Goal: Task Accomplishment & Management: Manage account settings

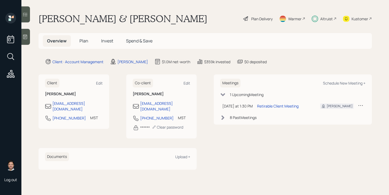
click at [86, 42] on span "Plan" at bounding box center [83, 41] width 9 height 6
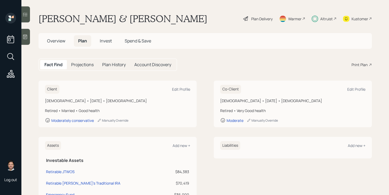
click at [110, 41] on span "Invest" at bounding box center [106, 41] width 12 height 6
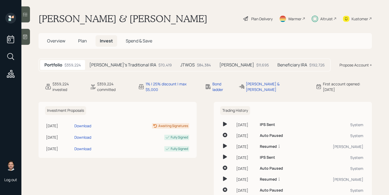
click at [117, 67] on h5 "[PERSON_NAME]'s Traditional IRA" at bounding box center [122, 65] width 67 height 5
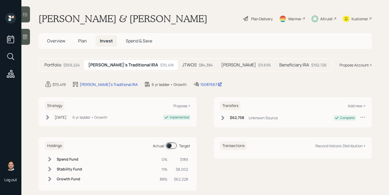
click at [66, 64] on div "$359,224" at bounding box center [71, 65] width 16 height 6
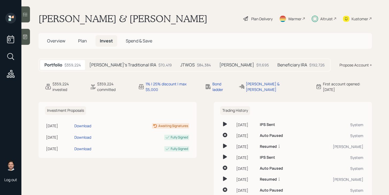
click at [84, 44] on h5 "Plan" at bounding box center [82, 40] width 17 height 11
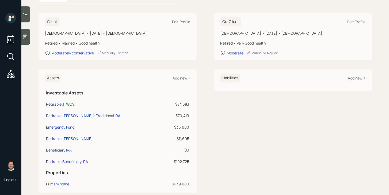
scroll to position [75, 0]
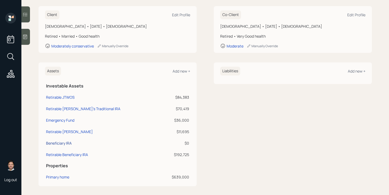
click at [65, 144] on div "Beneficiary IRA" at bounding box center [59, 144] width 26 height 6
select select "ira"
select select "balanced"
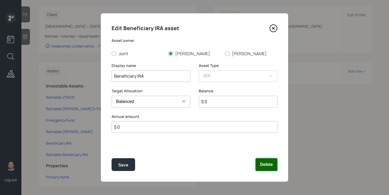
click at [266, 164] on button "Delete" at bounding box center [266, 165] width 22 height 13
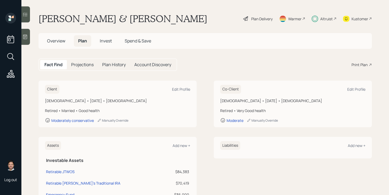
click at [110, 41] on span "Invest" at bounding box center [106, 41] width 12 height 6
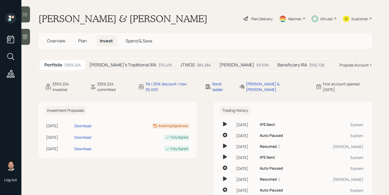
click at [118, 68] on div "Sue's Traditional IRA $70,419" at bounding box center [130, 65] width 91 height 10
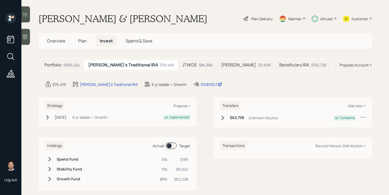
click at [178, 67] on div "JTWOS $84,384" at bounding box center [197, 65] width 39 height 10
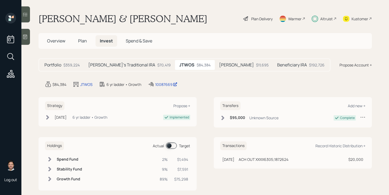
click at [265, 16] on div "Plan Delivery" at bounding box center [261, 19] width 21 height 6
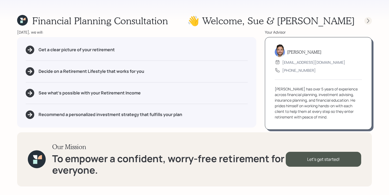
click at [370, 21] on icon at bounding box center [367, 20] width 5 height 5
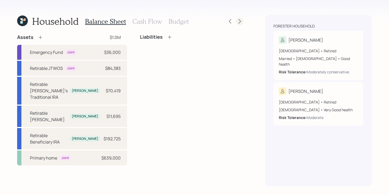
click at [236, 23] on div at bounding box center [239, 21] width 7 height 7
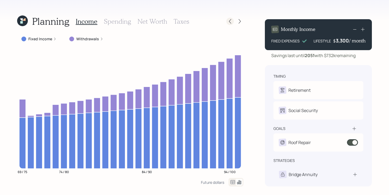
click at [230, 22] on icon at bounding box center [229, 21] width 5 height 5
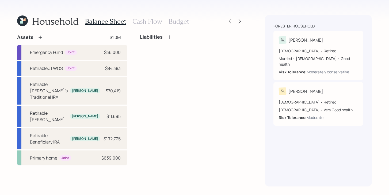
click at [142, 21] on h3 "Cash Flow" at bounding box center [147, 22] width 30 height 8
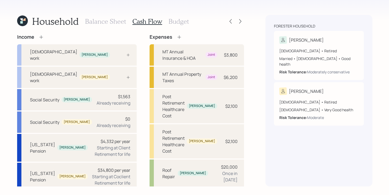
click at [110, 22] on h3 "Balance Sheet" at bounding box center [105, 22] width 41 height 8
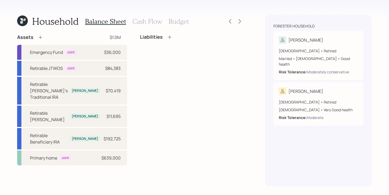
click at [154, 21] on h3 "Cash Flow" at bounding box center [147, 22] width 30 height 8
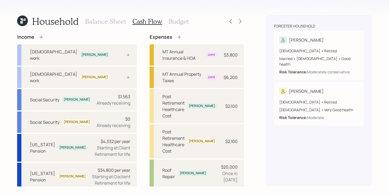
click at [182, 18] on h3 "Budget" at bounding box center [178, 22] width 20 height 8
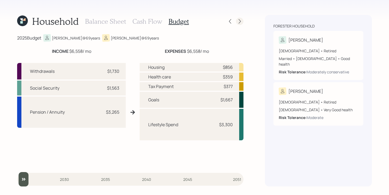
click at [239, 23] on icon at bounding box center [239, 21] width 5 height 5
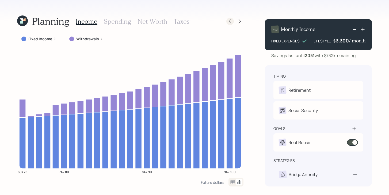
click at [230, 24] on div at bounding box center [229, 21] width 7 height 7
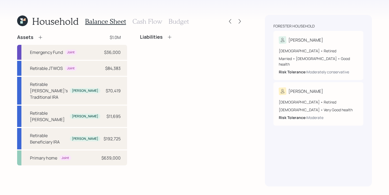
click at [158, 22] on h3 "Cash Flow" at bounding box center [147, 22] width 30 height 8
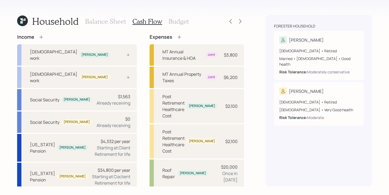
click at [176, 25] on h3 "Budget" at bounding box center [178, 22] width 20 height 8
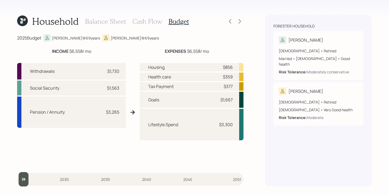
click at [143, 22] on h3 "Cash Flow" at bounding box center [147, 22] width 30 height 8
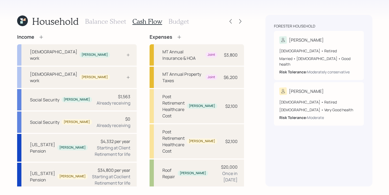
click at [105, 22] on h3 "Balance Sheet" at bounding box center [105, 22] width 41 height 8
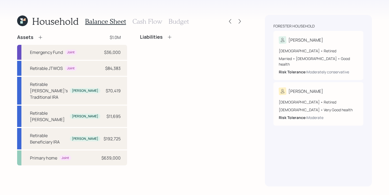
click at [21, 22] on icon at bounding box center [21, 22] width 2 height 2
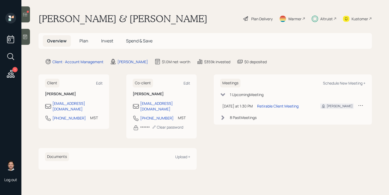
click at [320, 20] on div "Altruist" at bounding box center [326, 19] width 13 height 6
click at [134, 38] on span "Spend & Save" at bounding box center [139, 41] width 26 height 6
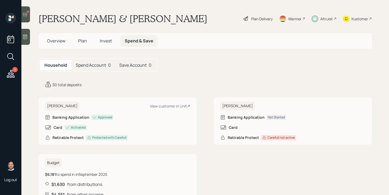
click at [61, 44] on h5 "Overview" at bounding box center [56, 40] width 27 height 11
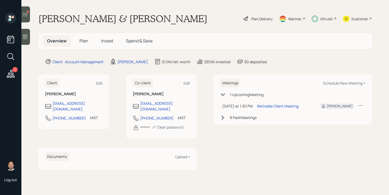
click at [28, 14] on icon at bounding box center [24, 14] width 5 height 5
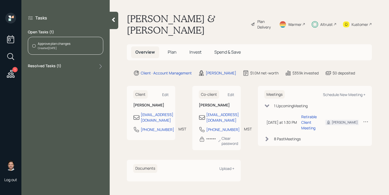
click at [68, 42] on div "Approve plan changes" at bounding box center [54, 43] width 33 height 5
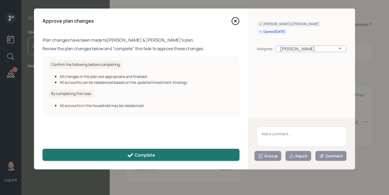
click at [163, 152] on button "Complete" at bounding box center [141, 155] width 197 height 12
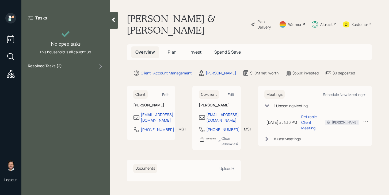
click at [115, 21] on icon at bounding box center [113, 19] width 5 height 5
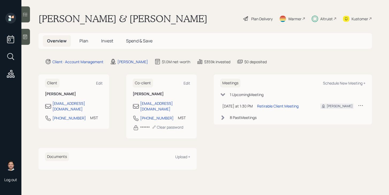
click at [83, 44] on h5 "Plan" at bounding box center [83, 40] width 17 height 11
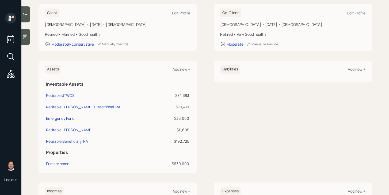
scroll to position [77, 0]
